Goal: Task Accomplishment & Management: Use online tool/utility

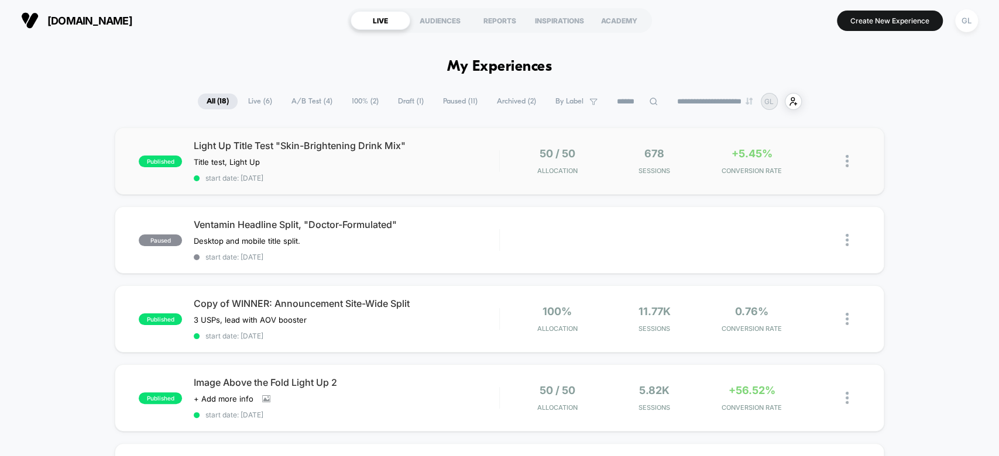
click at [696, 179] on div "published Light Up Title Test "Skin-Brightening Drink Mix" Title test, Light Up…" at bounding box center [499, 161] width 769 height 67
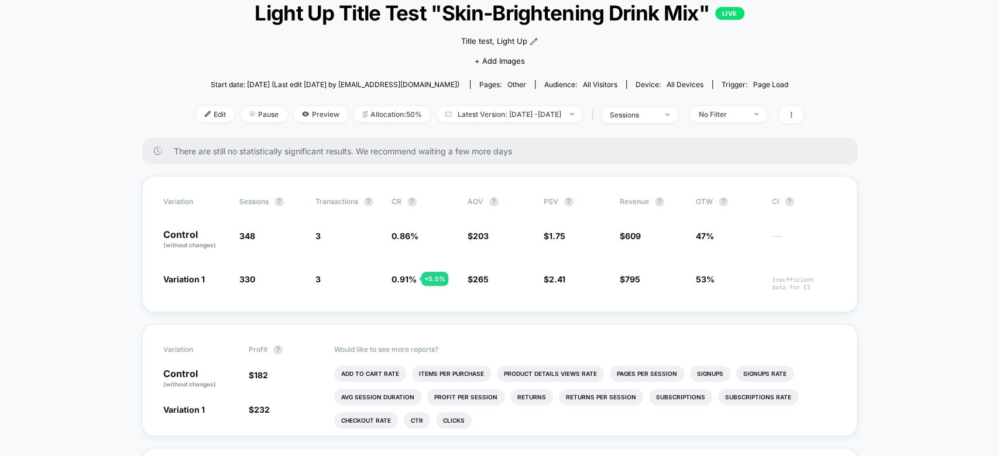
scroll to position [90, 0]
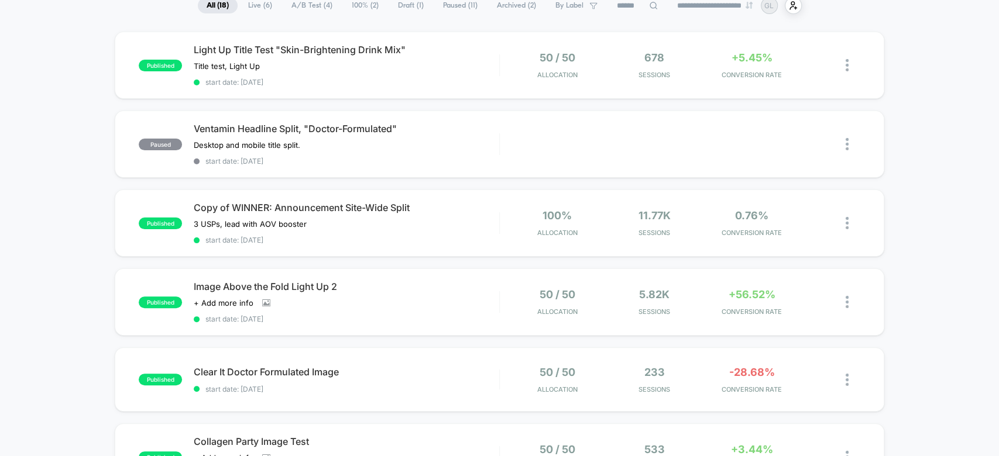
scroll to position [70, 0]
